Goal: Information Seeking & Learning: Learn about a topic

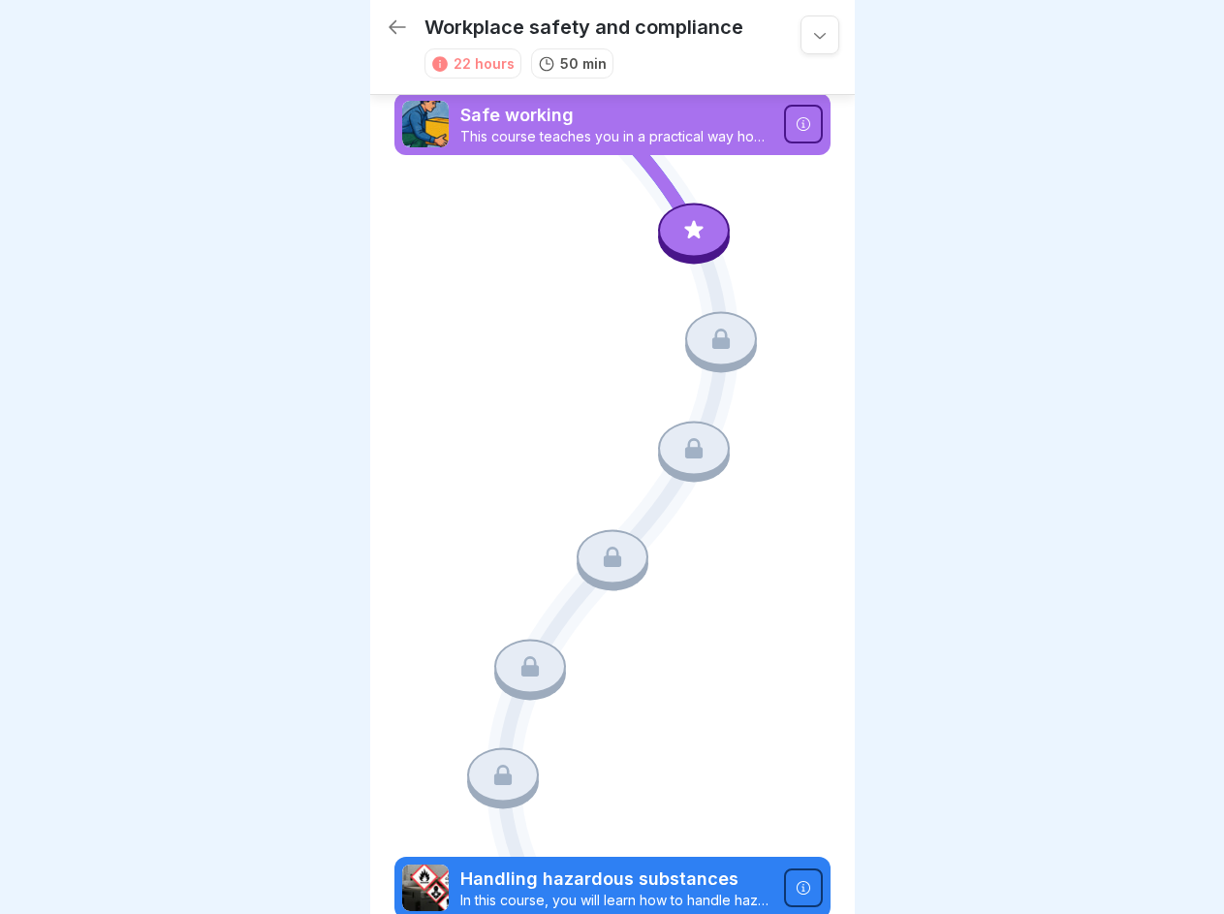
click at [810, 35] on icon at bounding box center [819, 34] width 19 height 19
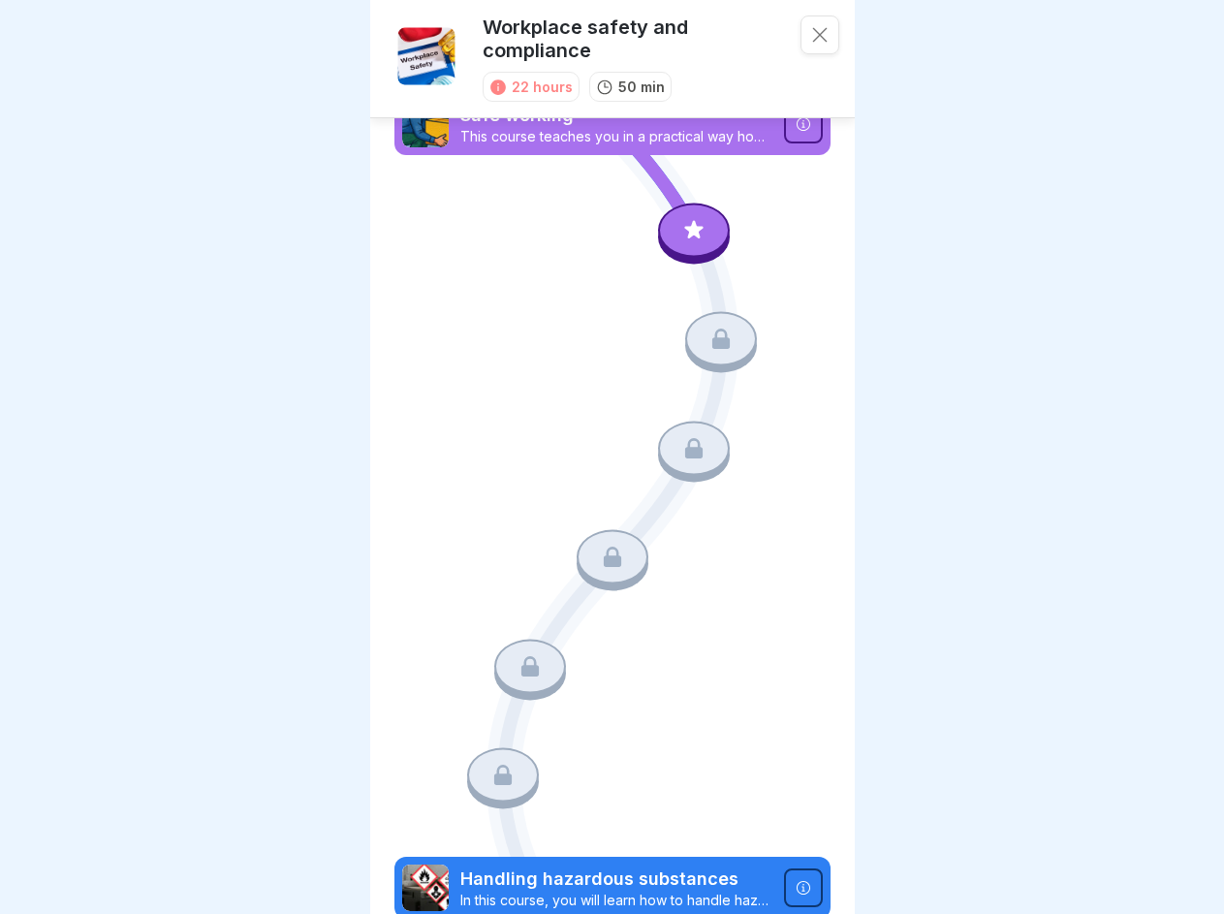
click at [795, 124] on icon at bounding box center [802, 124] width 14 height 14
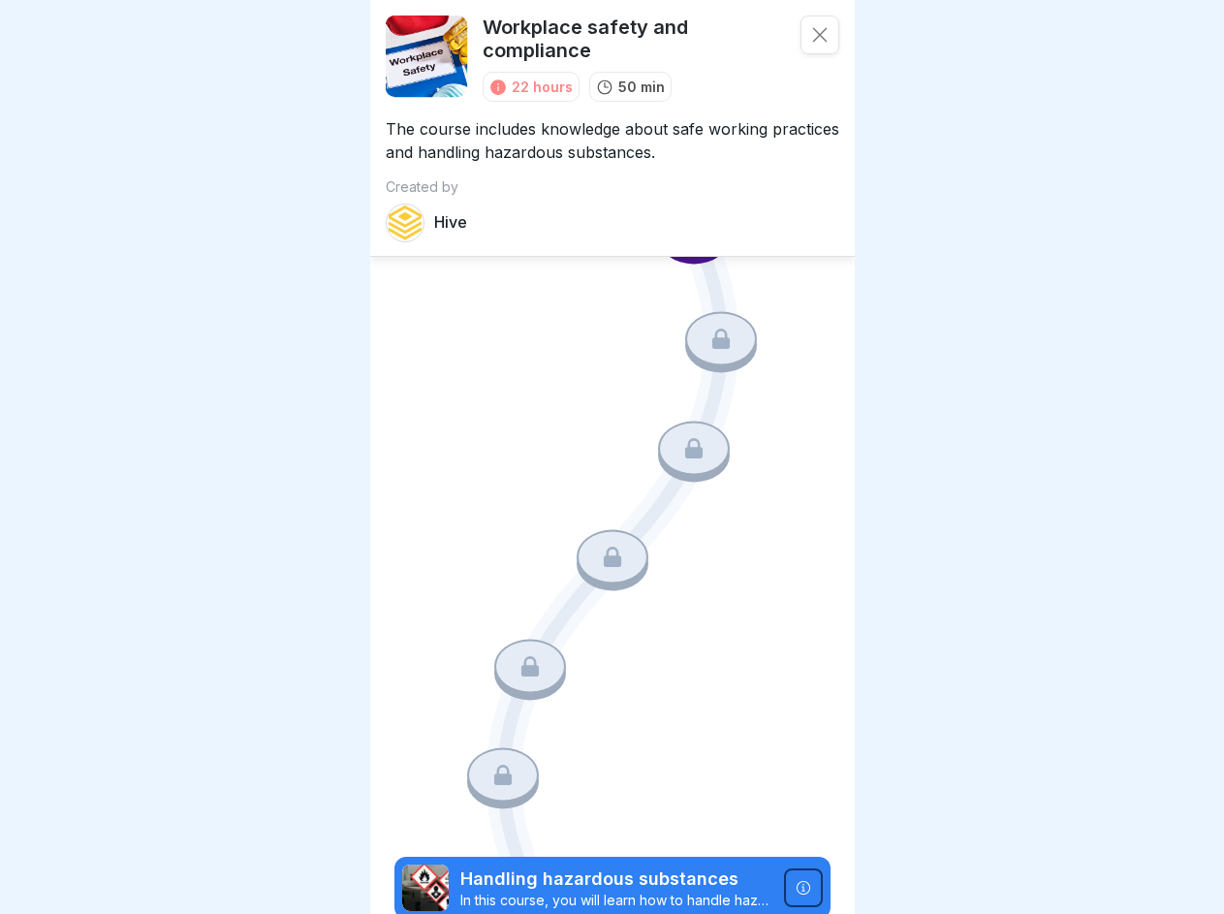
click at [712, 334] on icon at bounding box center [720, 338] width 17 height 20
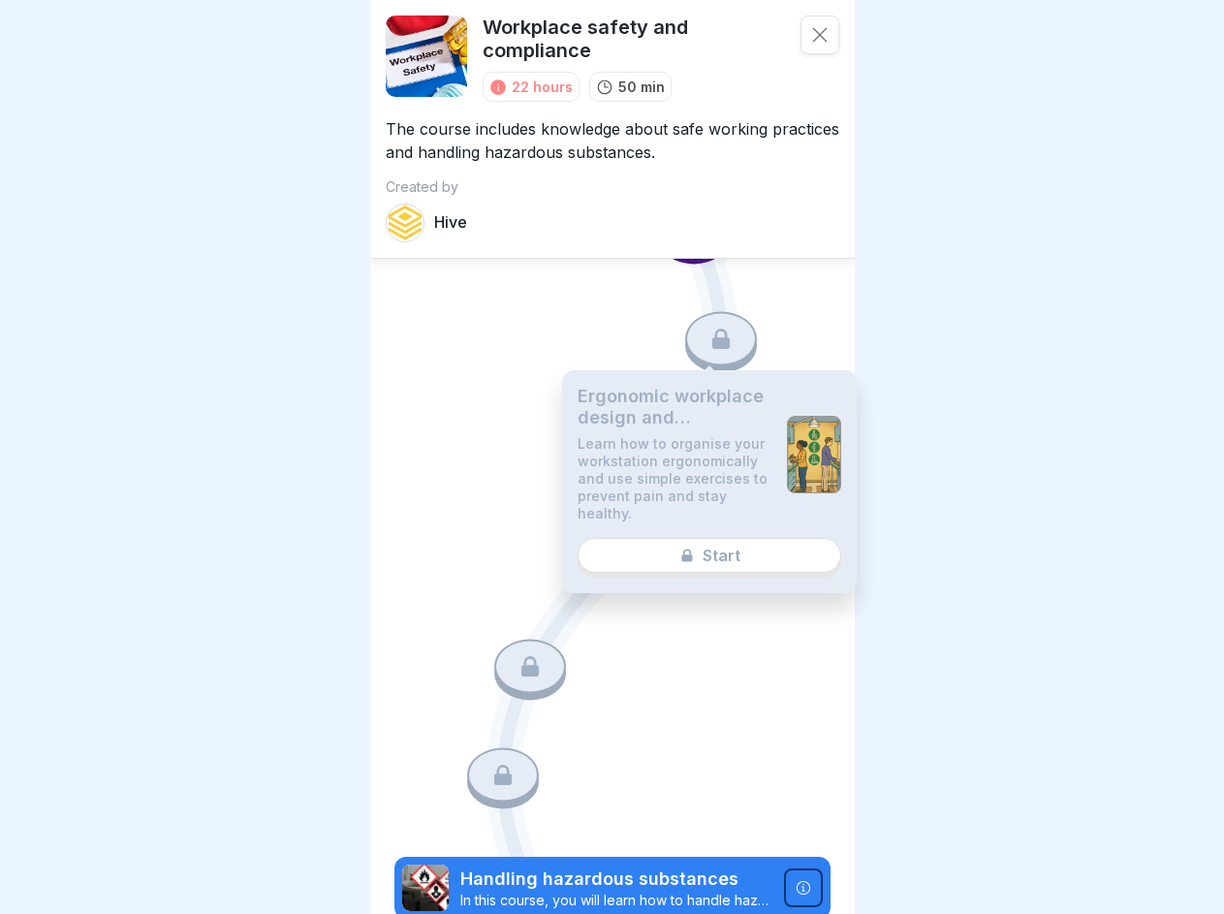
click at [683, 440] on p "Learn how to organise your workstation ergonomically and use simple exercises t…" at bounding box center [674, 478] width 194 height 87
click at [604, 545] on div "Ergonomic workplace design and prevention of muscle and joint complaints Learn …" at bounding box center [709, 481] width 295 height 223
click at [524, 656] on icon at bounding box center [529, 666] width 17 height 20
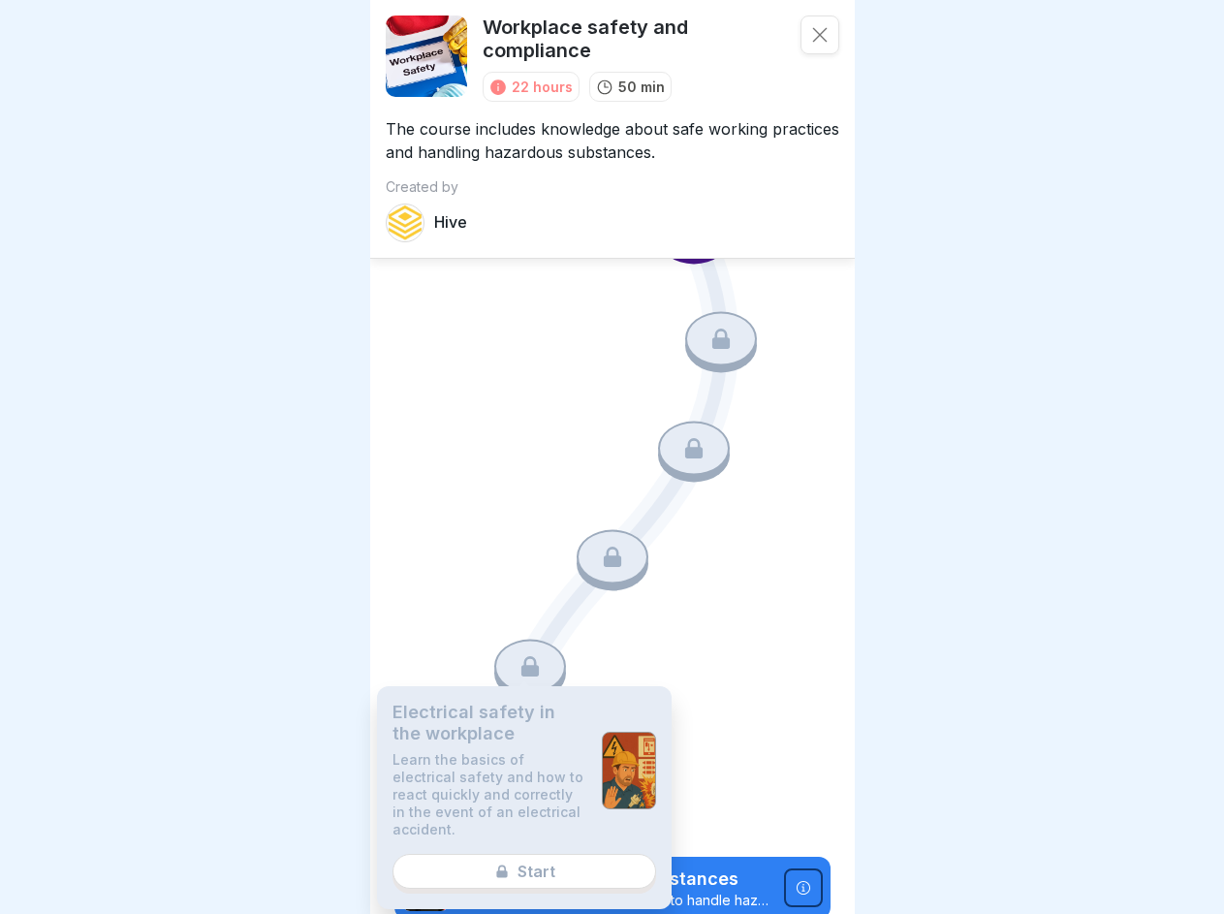
click at [498, 756] on p "Learn the basics of electrical safety and how to react quickly and correctly in…" at bounding box center [489, 794] width 194 height 87
click at [795, 880] on icon at bounding box center [802, 887] width 14 height 14
